Goal: Find specific page/section: Find specific page/section

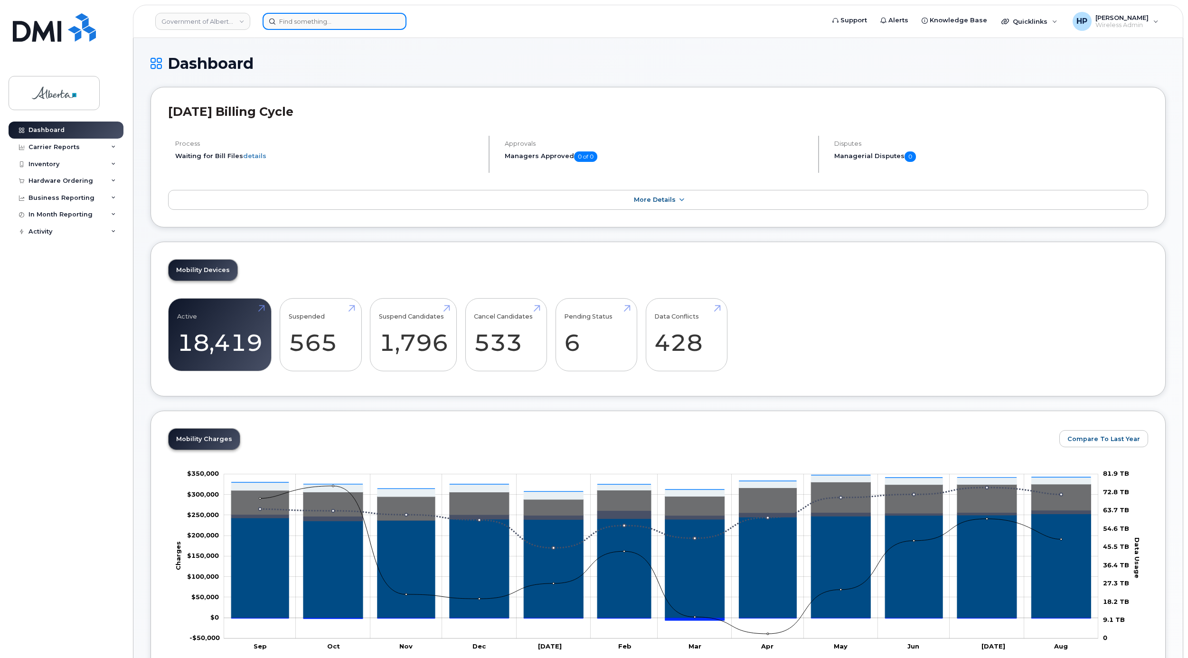
click at [301, 19] on input at bounding box center [334, 21] width 144 height 17
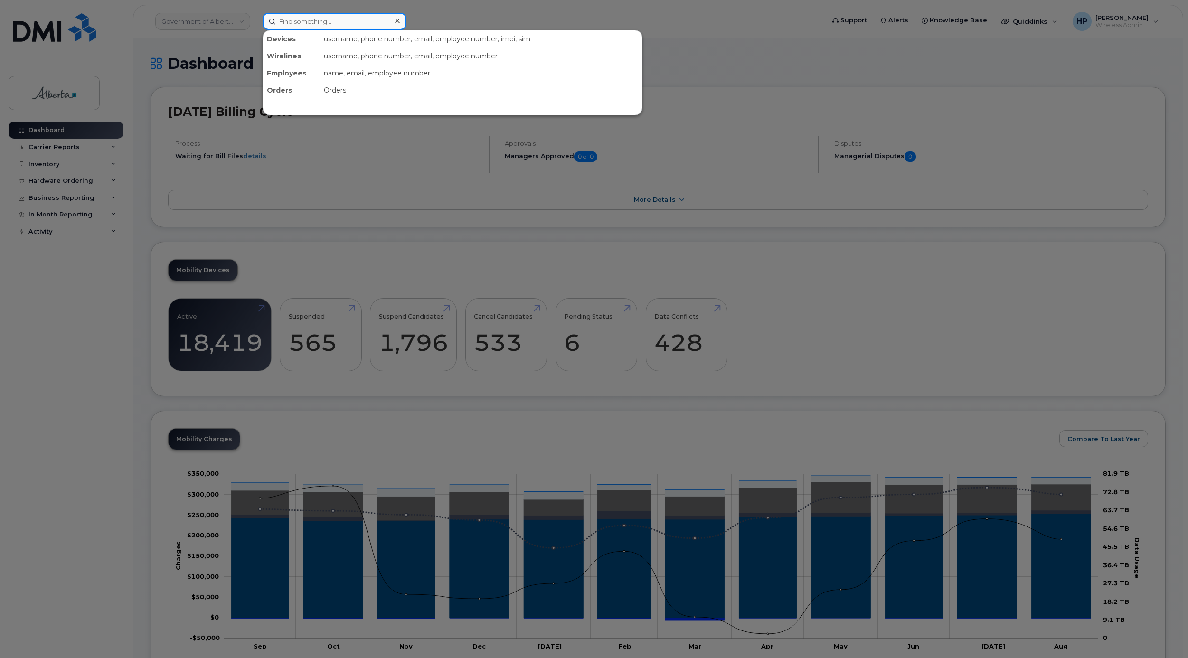
paste input "5873352315"
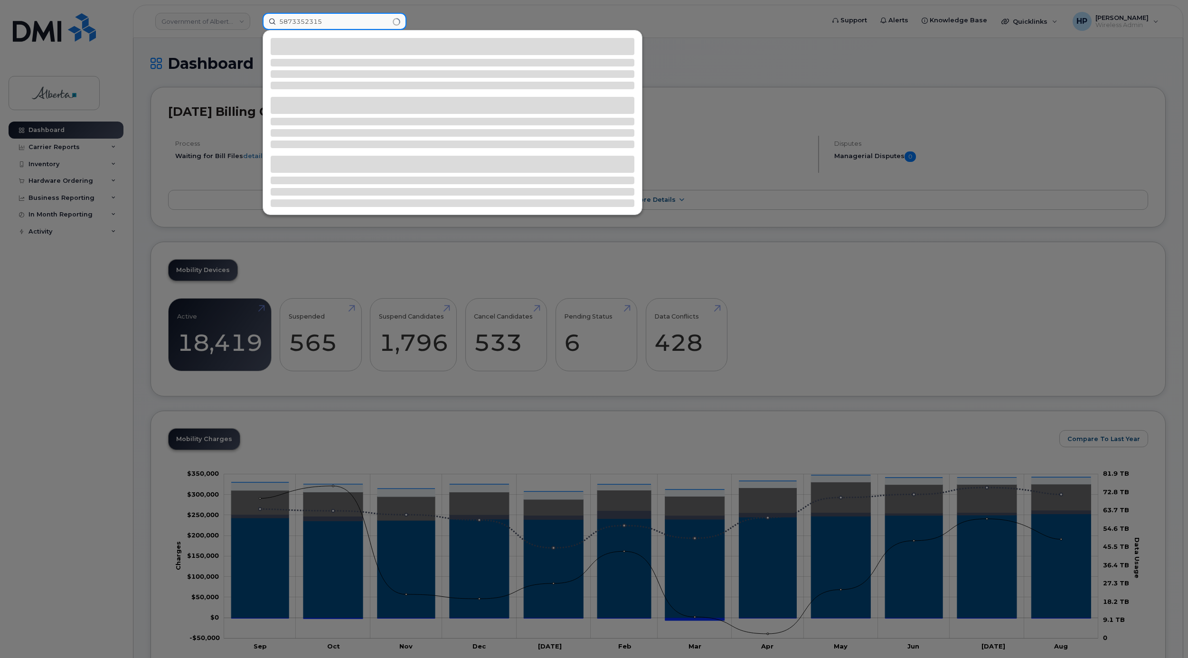
type input "5873352315"
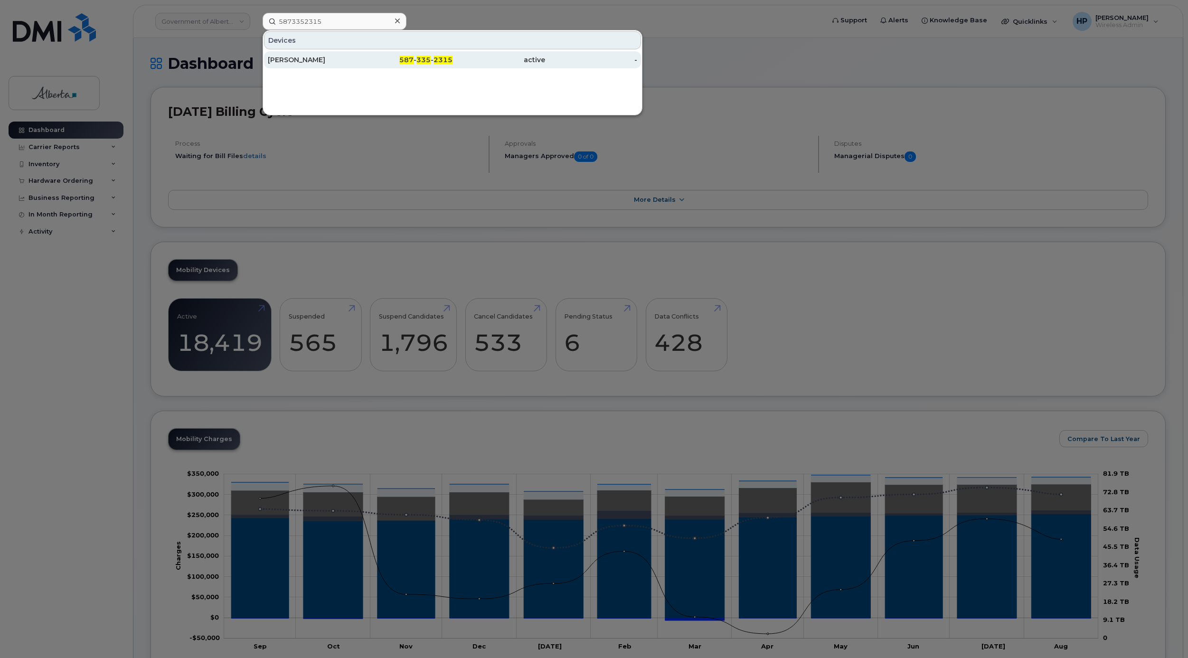
click at [308, 60] on div "Mallory Coish" at bounding box center [314, 59] width 93 height 9
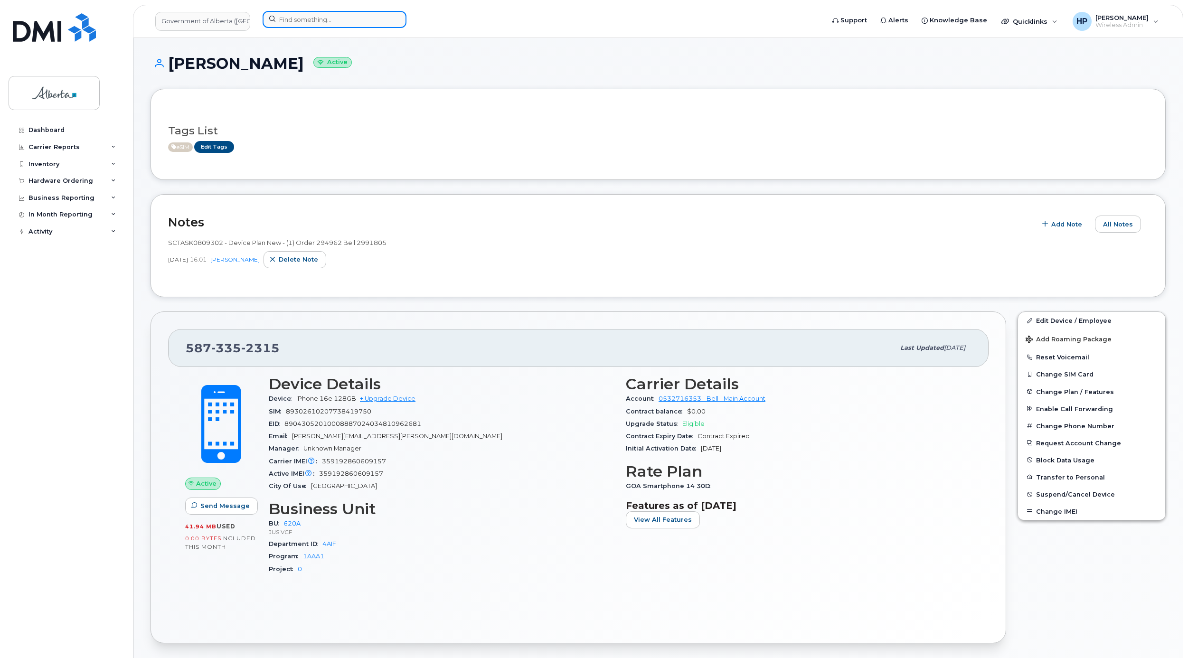
click at [318, 23] on input at bounding box center [334, 19] width 144 height 17
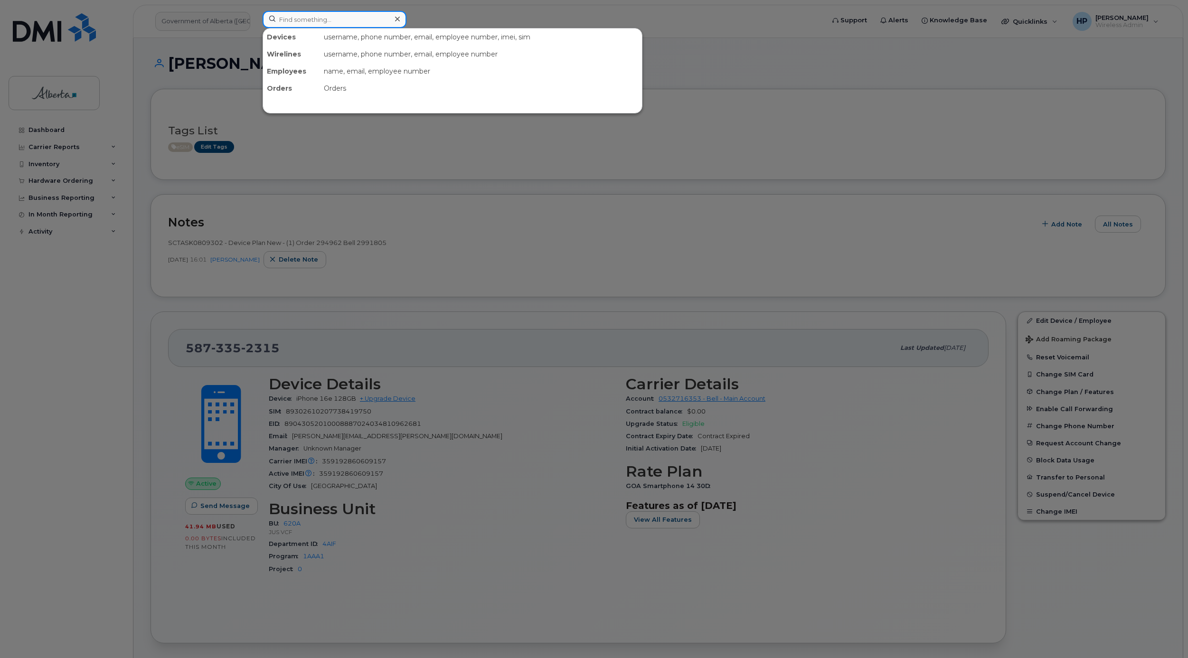
paste input "7802338247"
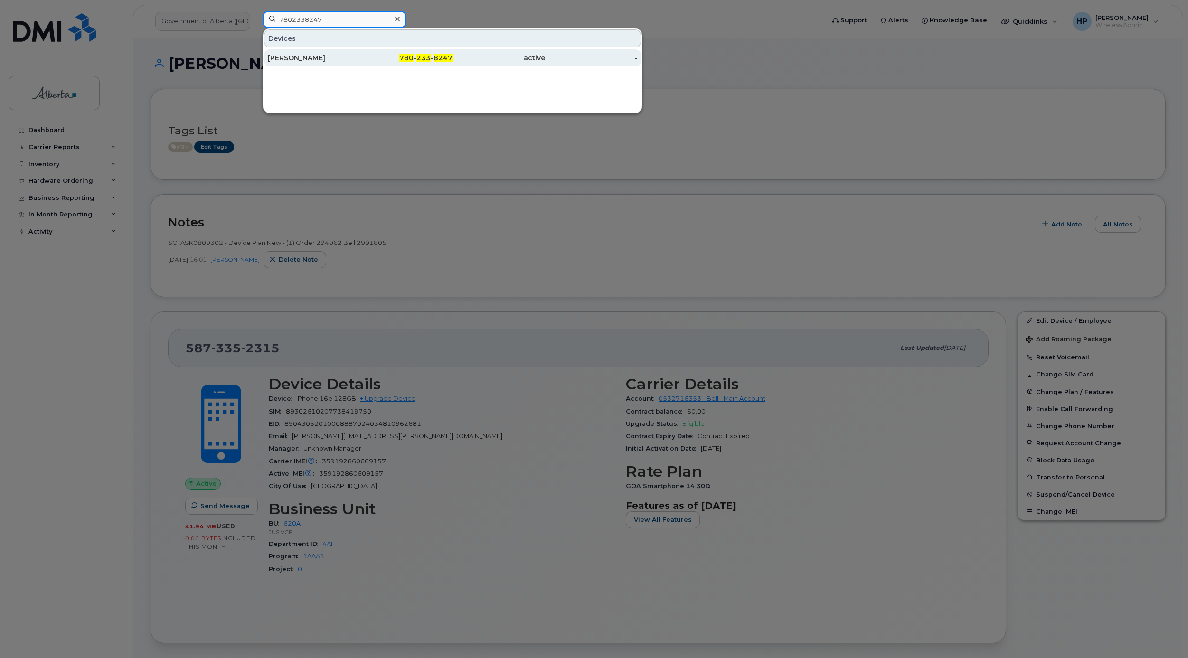
type input "7802338247"
click at [306, 55] on div "[PERSON_NAME]" at bounding box center [314, 57] width 93 height 9
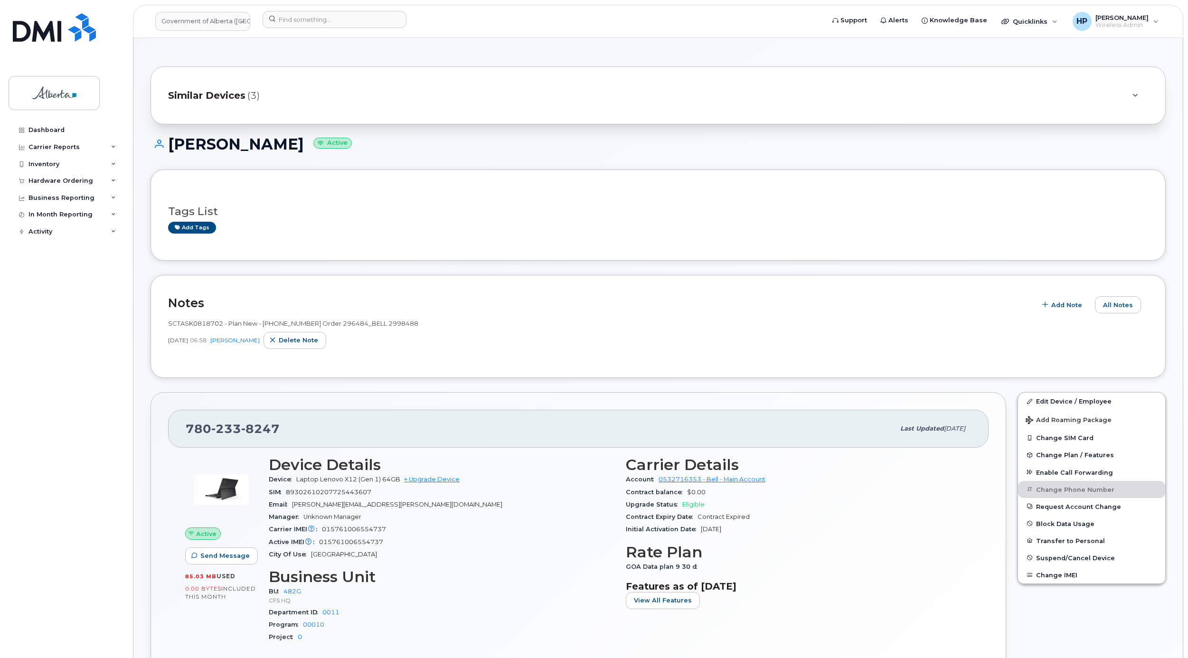
click at [309, 229] on div "Add tags" at bounding box center [654, 228] width 972 height 12
click at [297, 25] on input at bounding box center [334, 19] width 144 height 17
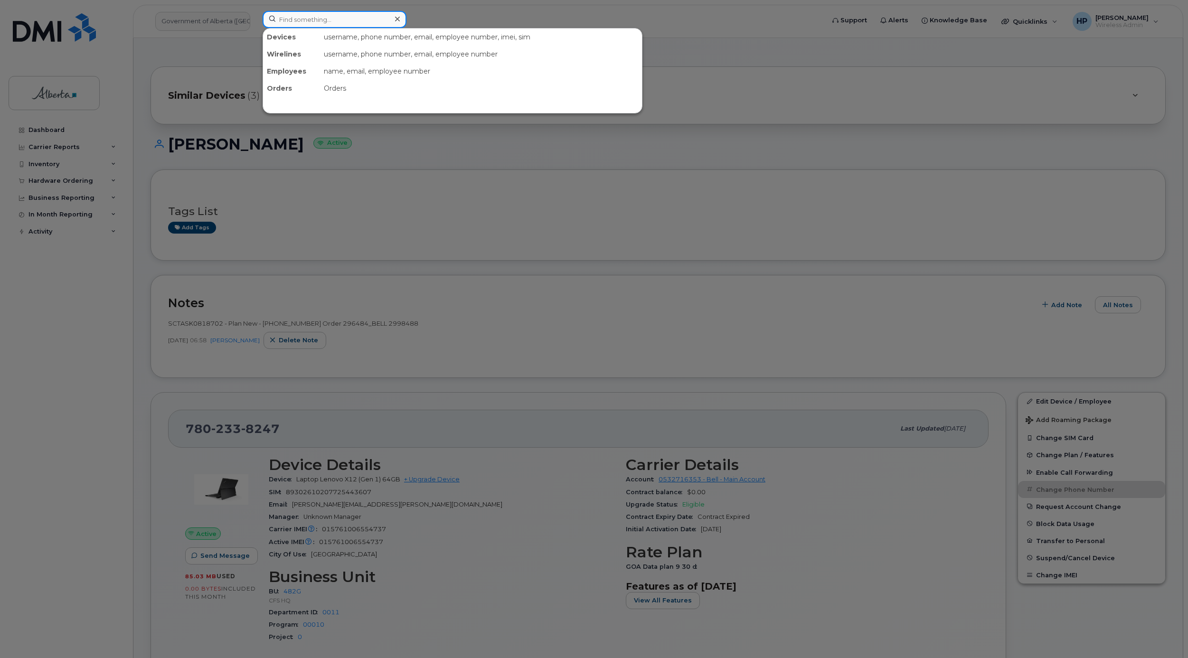
paste input "5873352315"
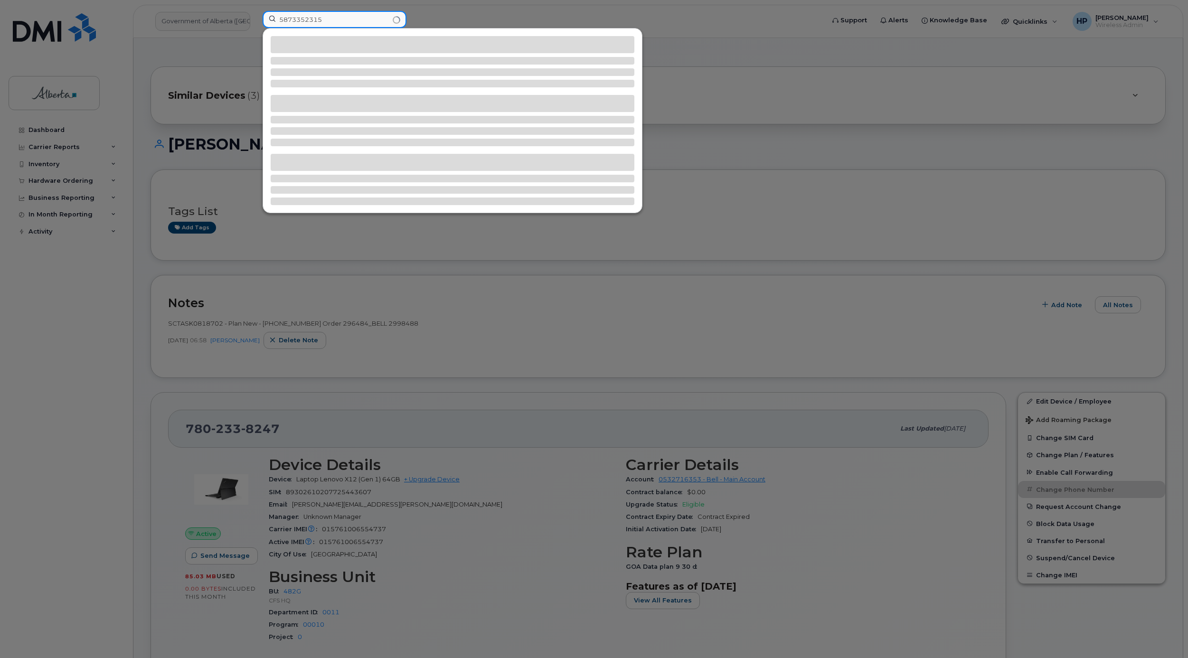
type input "5873352315"
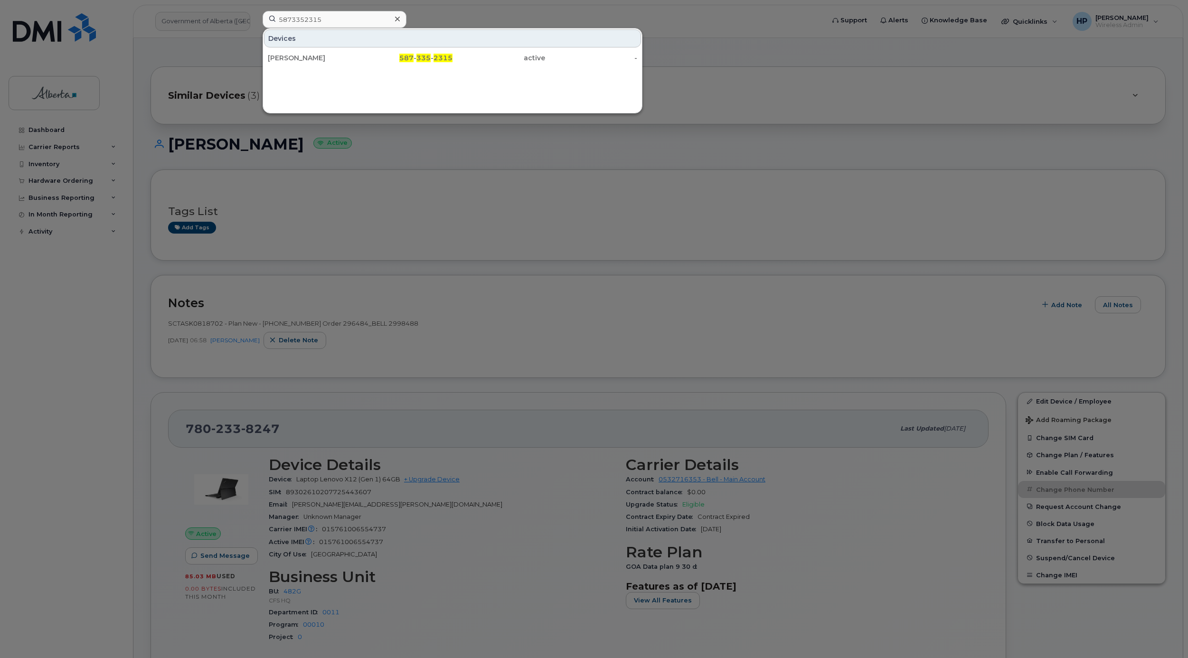
click at [887, 112] on div at bounding box center [594, 329] width 1188 height 658
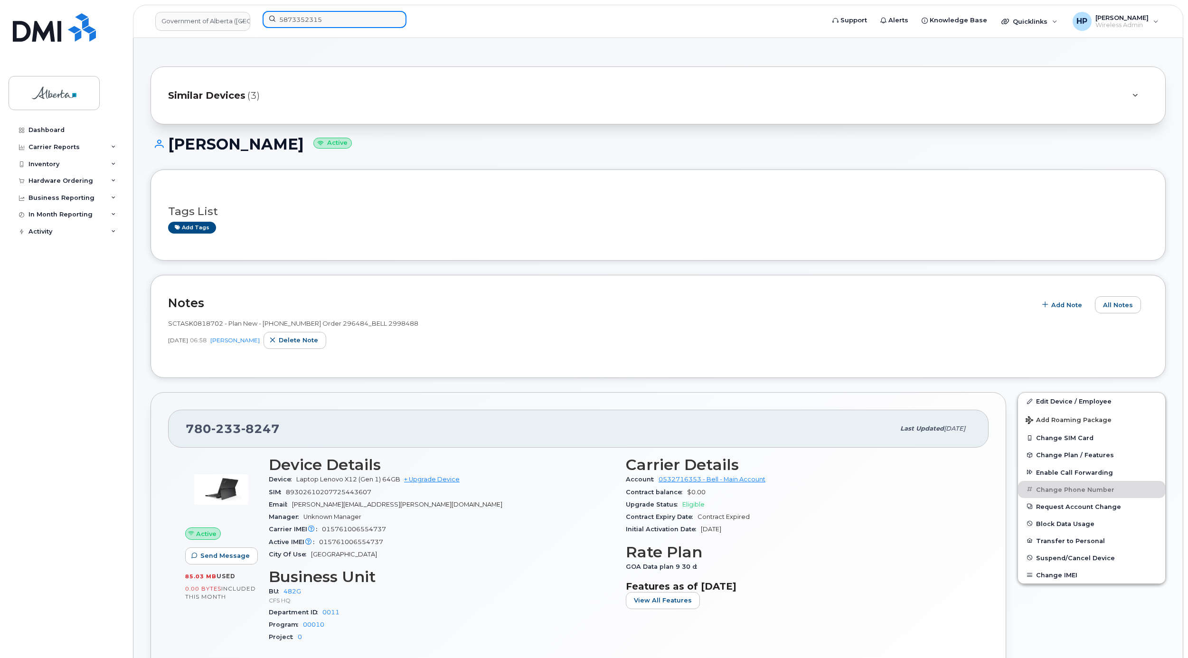
click at [329, 16] on input "5873352315" at bounding box center [334, 19] width 144 height 17
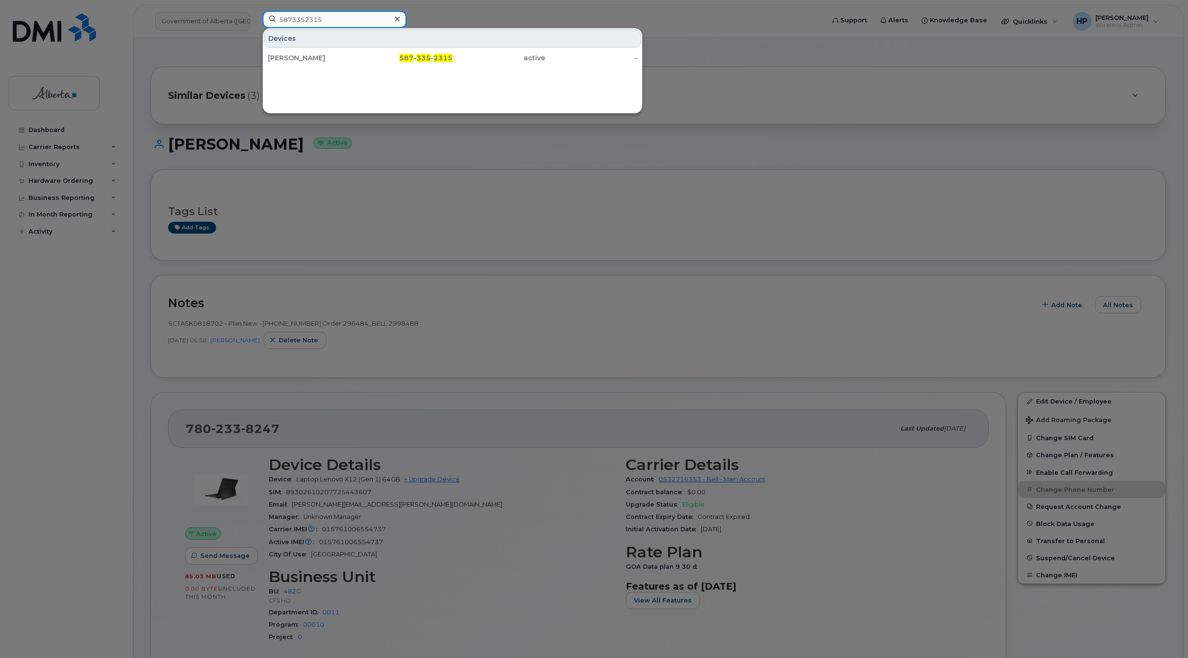
drag, startPoint x: 342, startPoint y: 16, endPoint x: 155, endPoint y: 23, distance: 186.7
click at [255, 23] on div "5873352315 Devices Mallory Coish 587 - 335 - 2315 active -" at bounding box center [540, 21] width 571 height 21
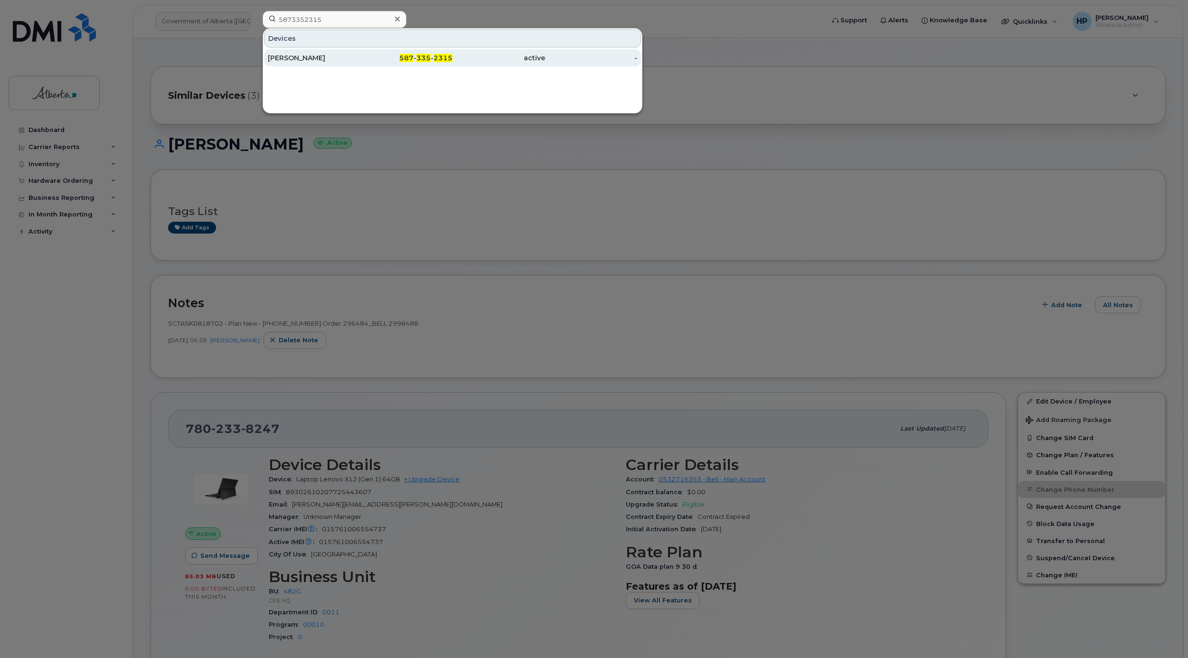
click at [360, 53] on div "[PERSON_NAME]" at bounding box center [406, 57] width 93 height 17
